Goal: Task Accomplishment & Management: Manage account settings

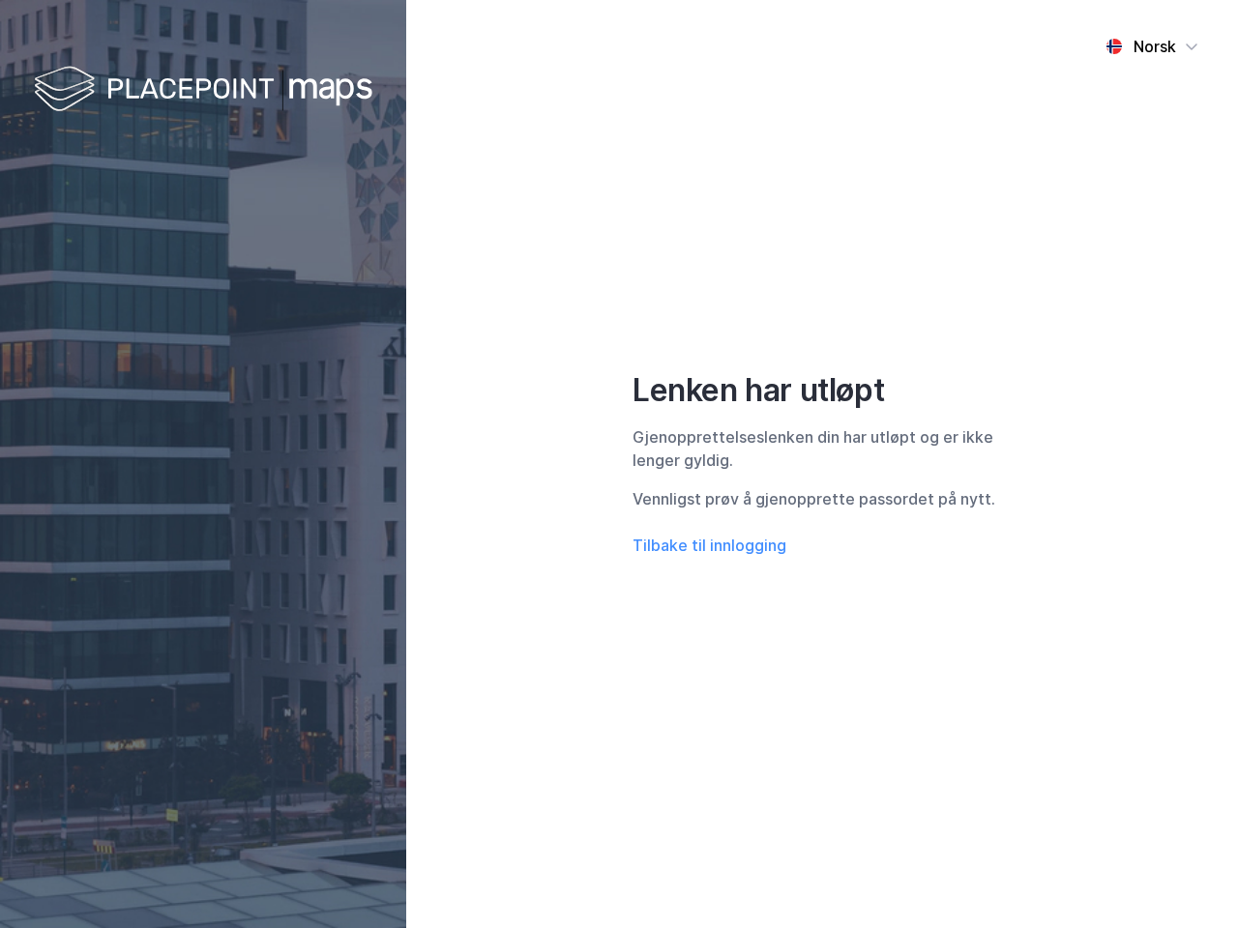
click at [619, 464] on div "Norsk Lenken har utløpt Gjenopprettelseslenken din har utløpt og er ikke lenger…" at bounding box center [822, 464] width 832 height 928
click at [203, 90] on img at bounding box center [203, 90] width 338 height 57
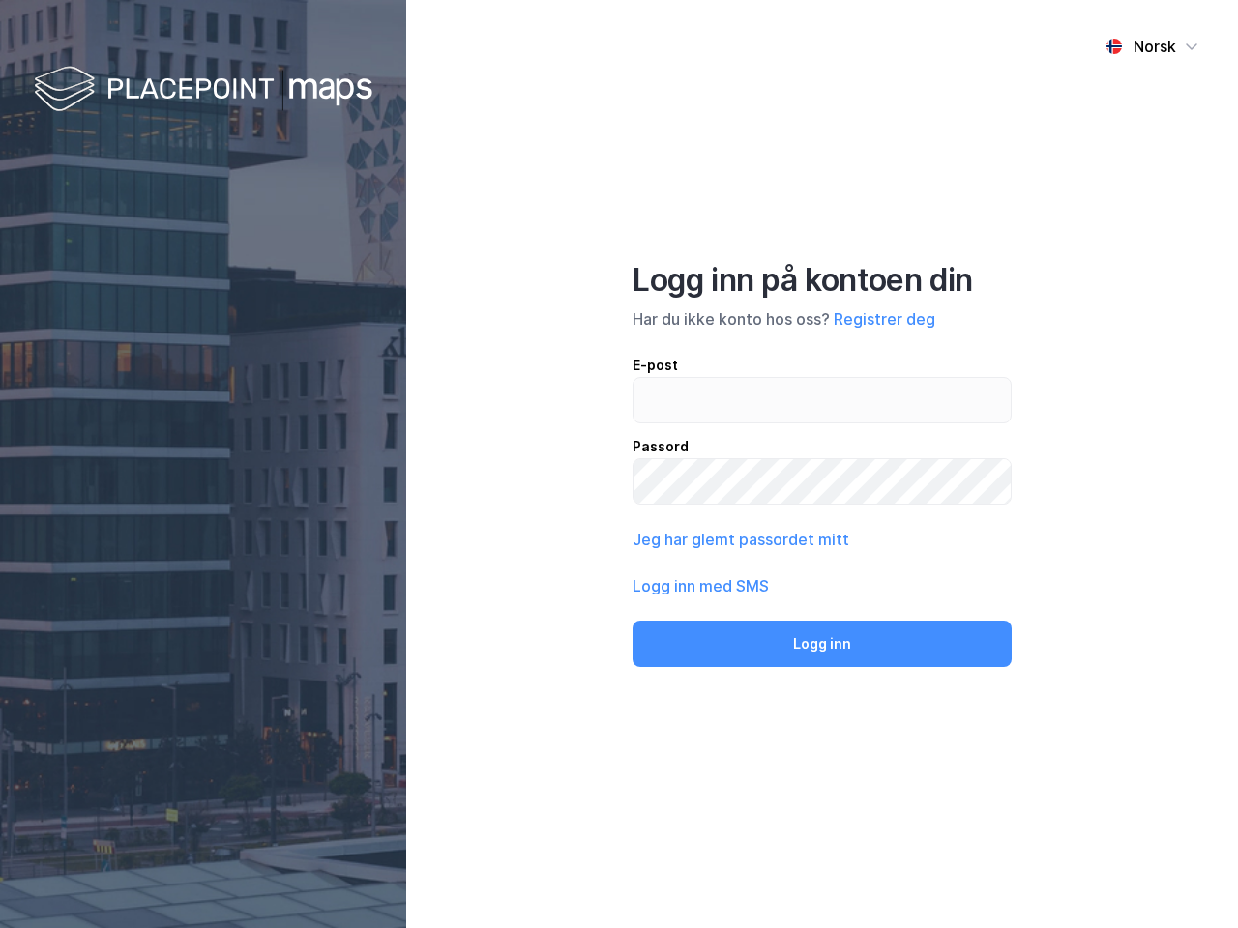
click at [1152, 46] on div "Norsk" at bounding box center [1154, 46] width 43 height 23
click at [709, 545] on button "Jeg har glemt passordet mitt" at bounding box center [740, 539] width 217 height 23
